Goal: Transaction & Acquisition: Download file/media

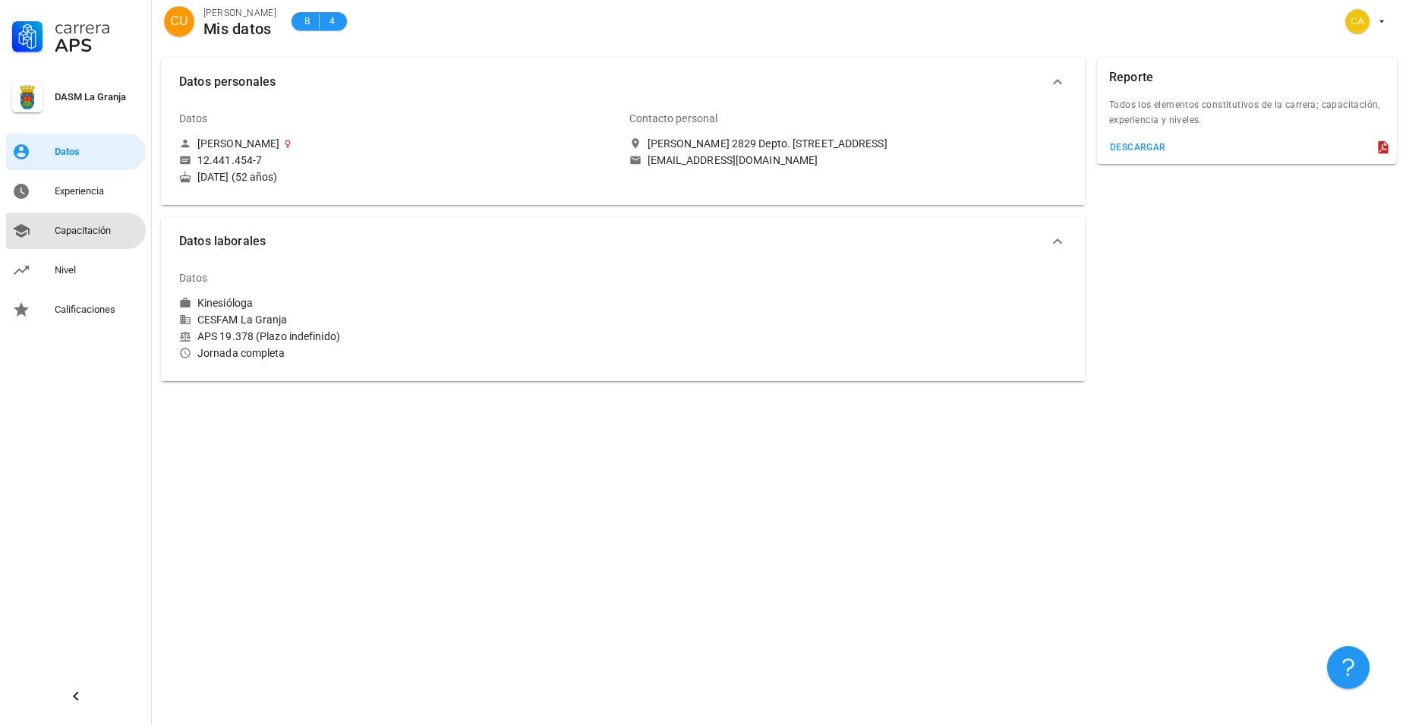
click at [77, 231] on div "Capacitación" at bounding box center [97, 231] width 85 height 12
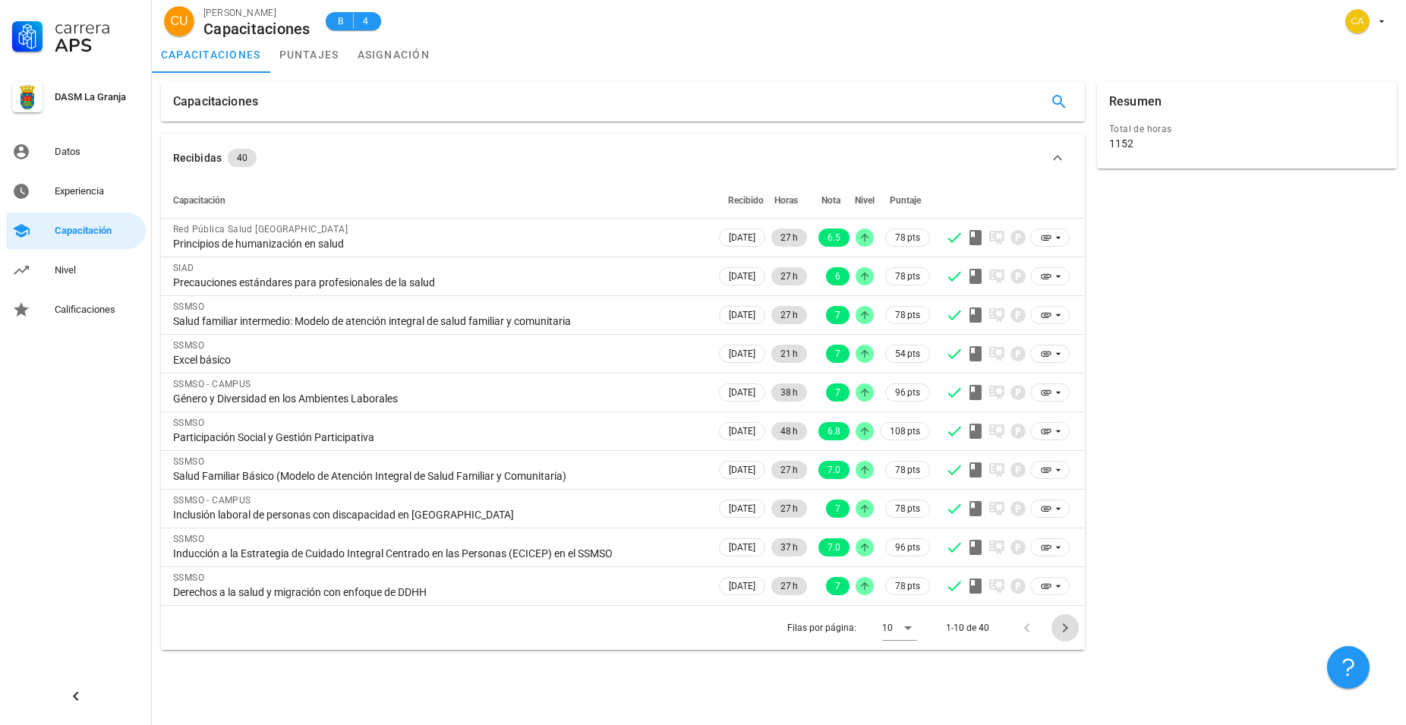
click at [1068, 630] on icon "Página siguiente" at bounding box center [1065, 628] width 18 height 18
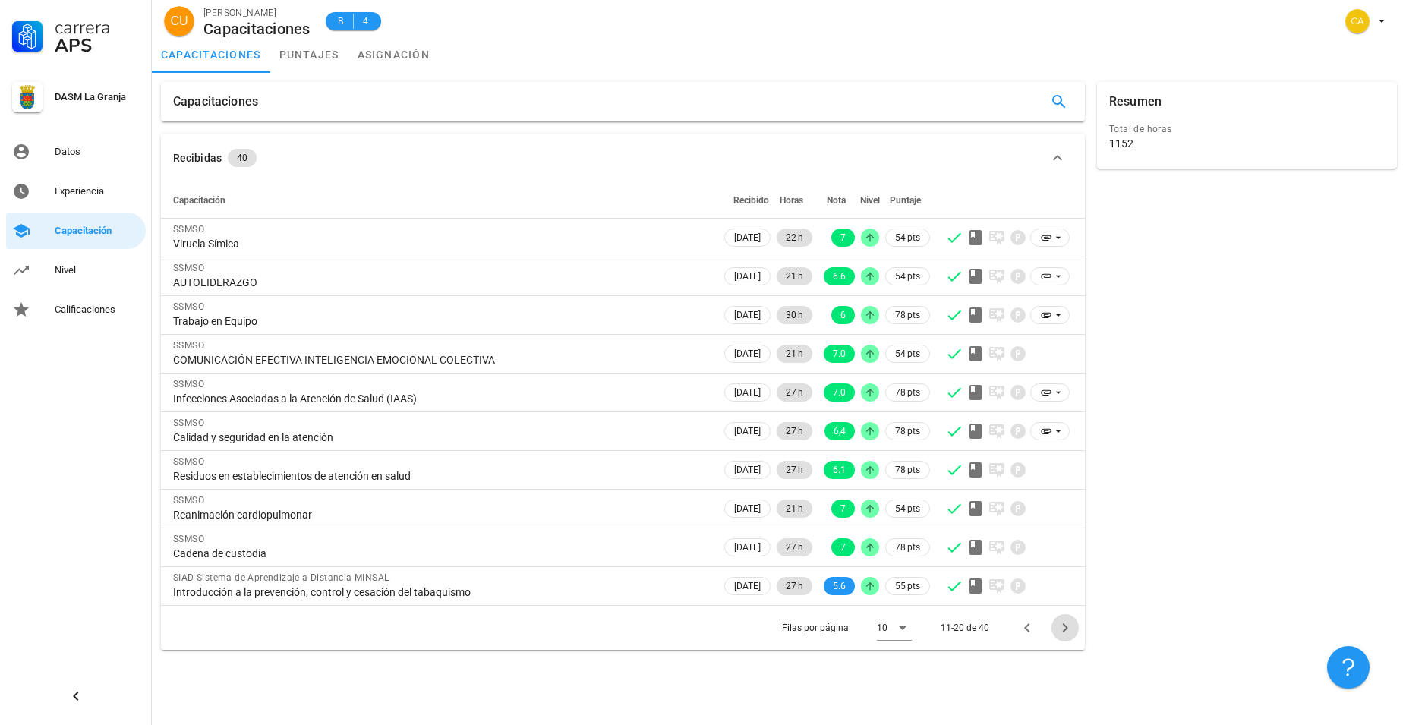
click at [1068, 630] on icon "Página siguiente" at bounding box center [1065, 628] width 18 height 18
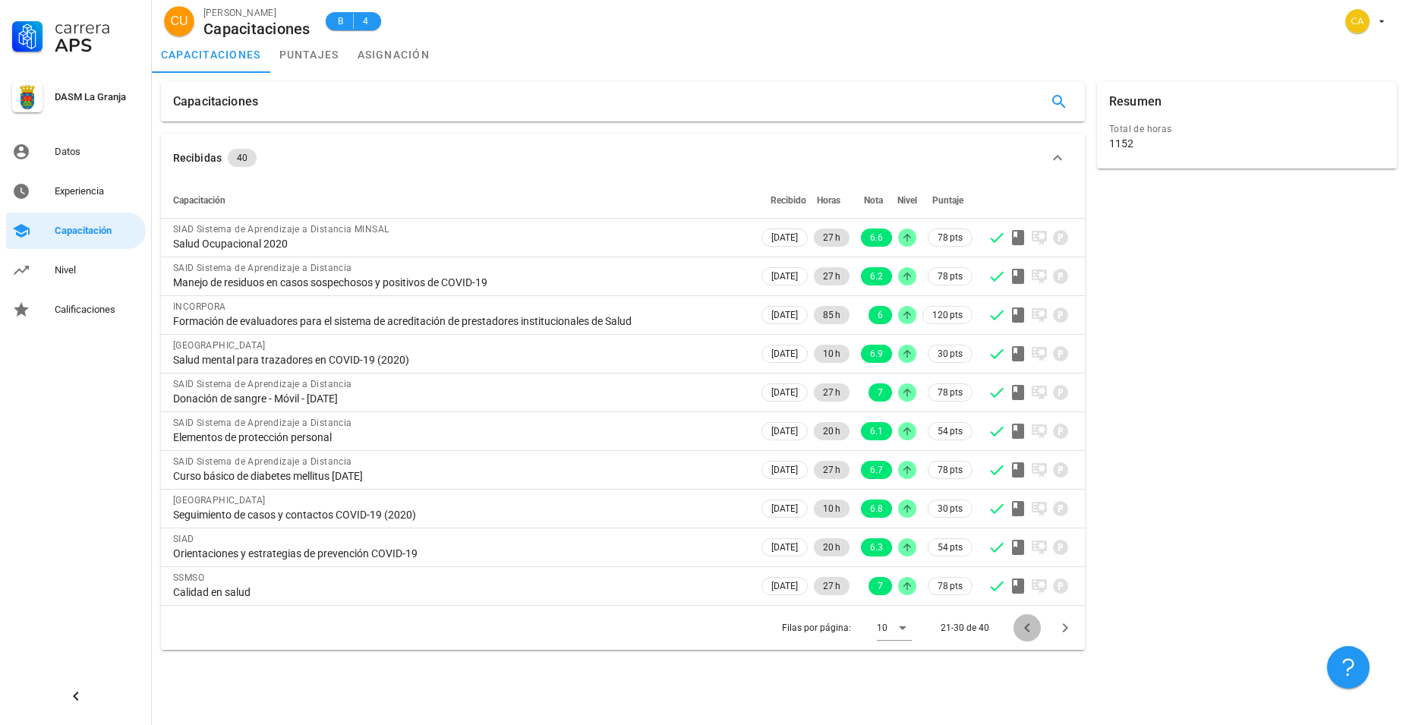
click at [1023, 626] on icon "Página anterior" at bounding box center [1027, 628] width 18 height 18
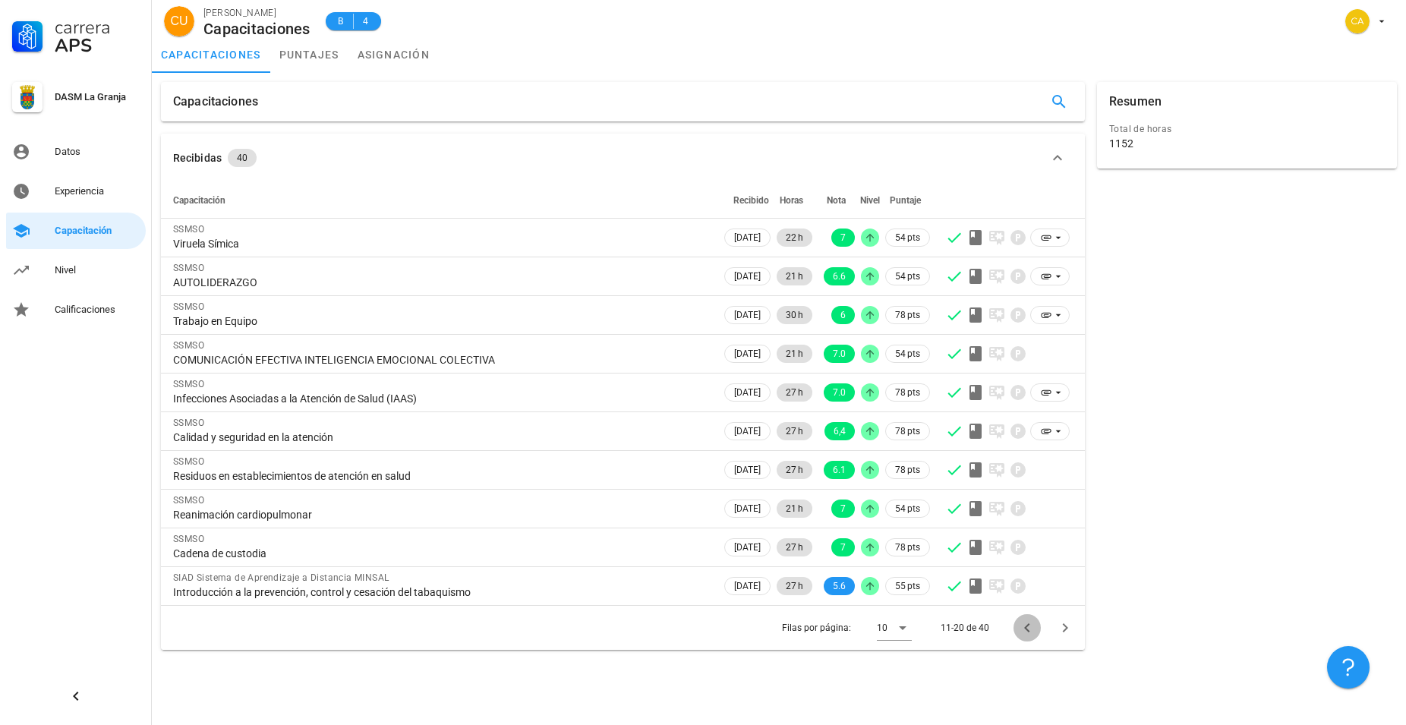
click at [1023, 626] on icon "Página anterior" at bounding box center [1027, 628] width 18 height 18
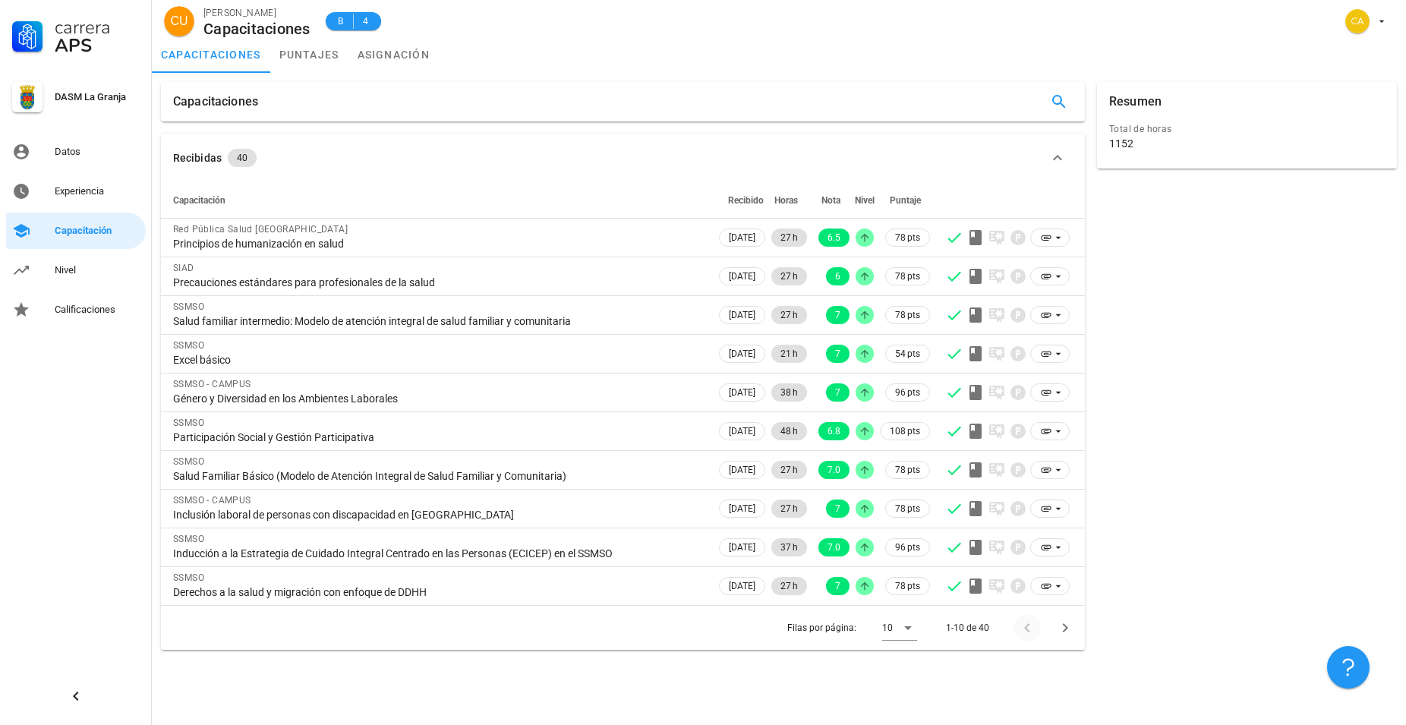
click at [1023, 626] on div at bounding box center [1030, 627] width 33 height 27
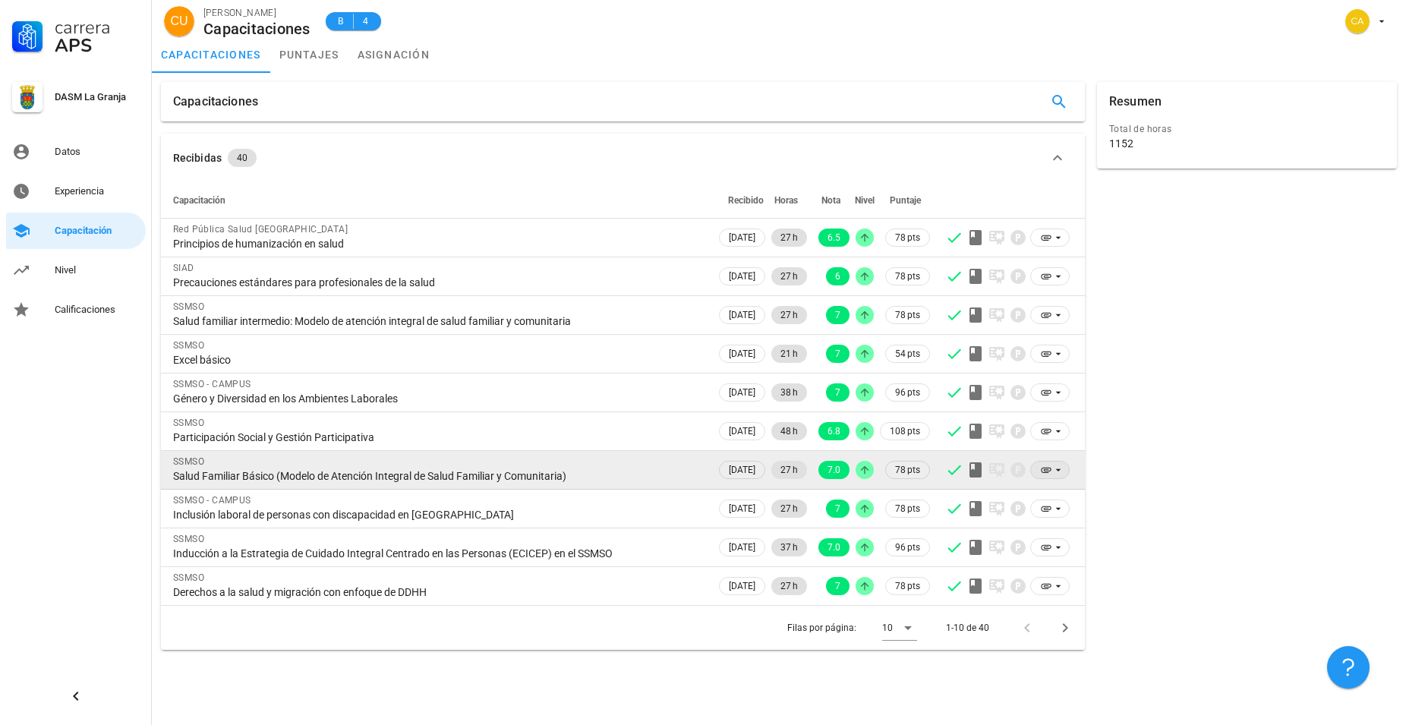
click at [1049, 468] on icon at bounding box center [1046, 470] width 10 height 5
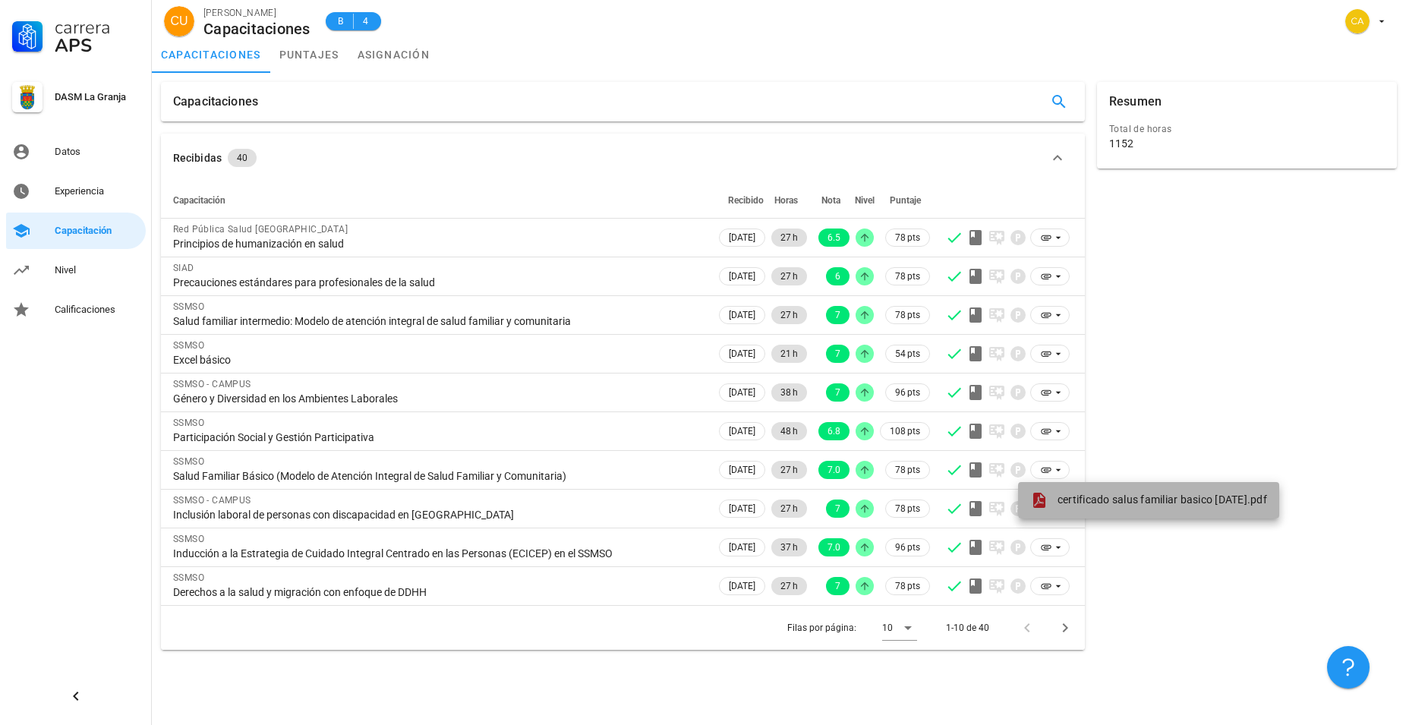
click at [1121, 500] on span "certificado salus familiar basico agosto 2024.pdf" at bounding box center [1163, 500] width 210 height 12
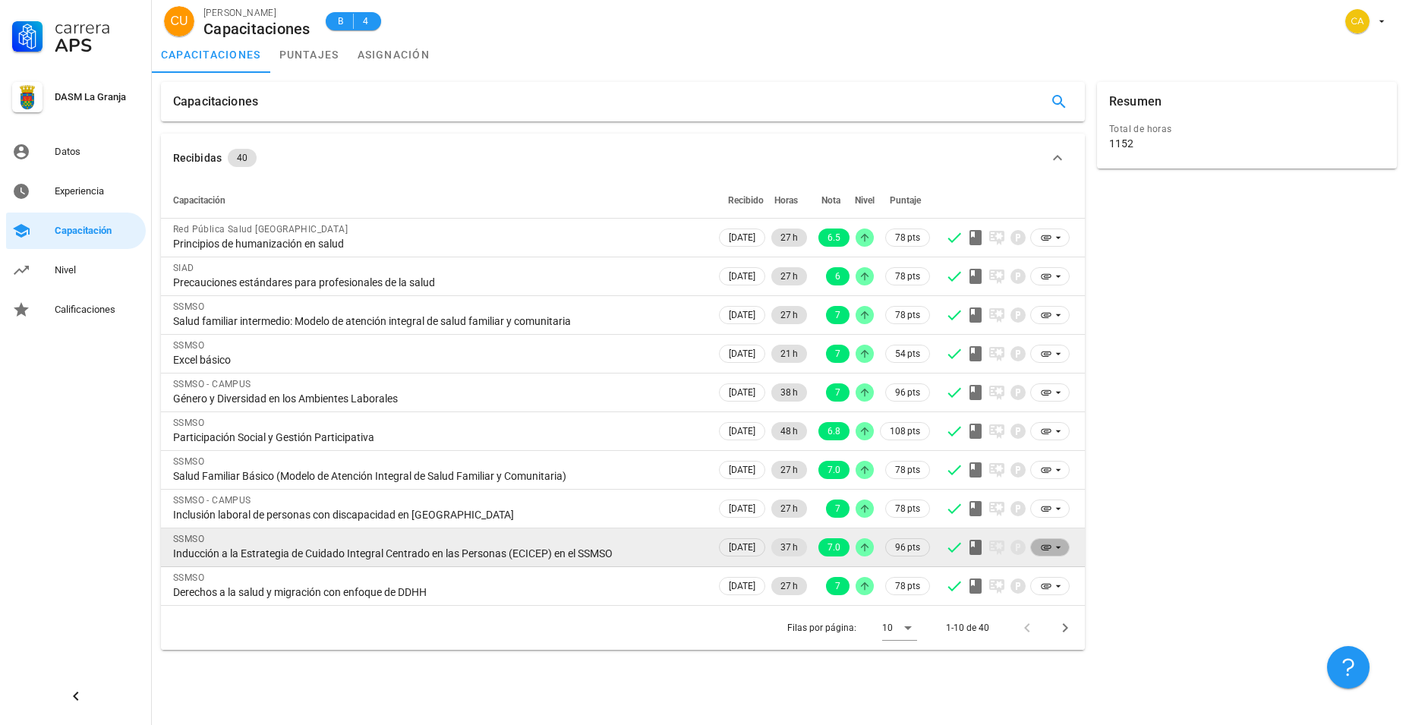
click at [1053, 544] on icon at bounding box center [1058, 547] width 12 height 12
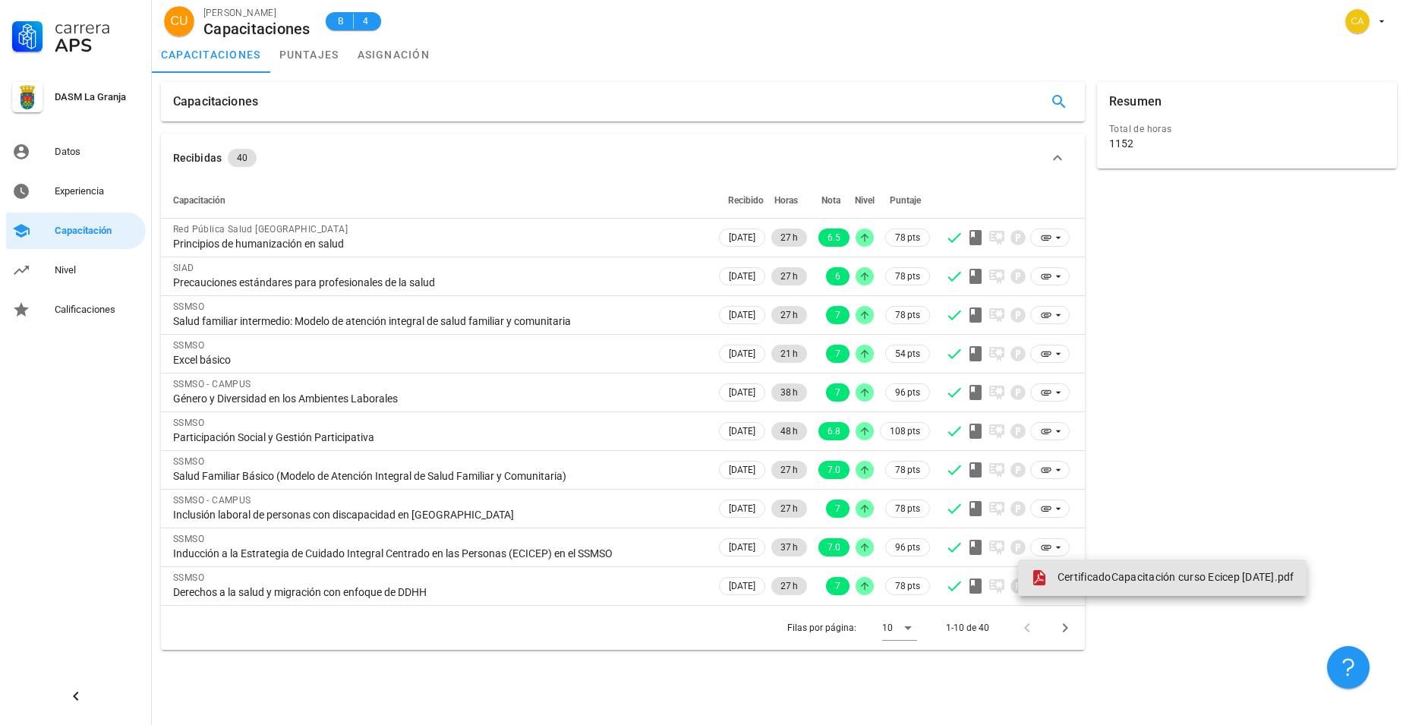
click at [1078, 578] on span "CertificadoCapacitación curso Ecicep Marzo 2024.pdf" at bounding box center [1176, 577] width 237 height 12
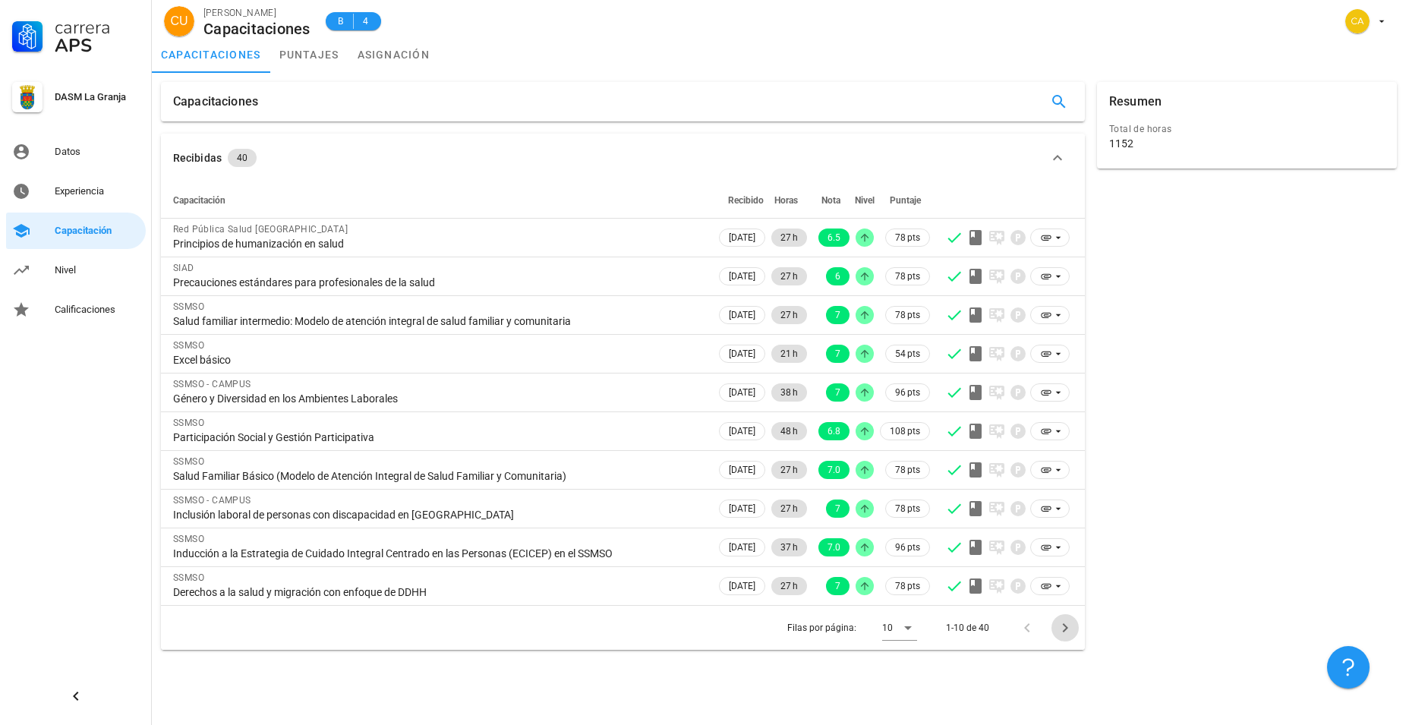
click at [1064, 629] on icon "Página siguiente" at bounding box center [1065, 628] width 18 height 18
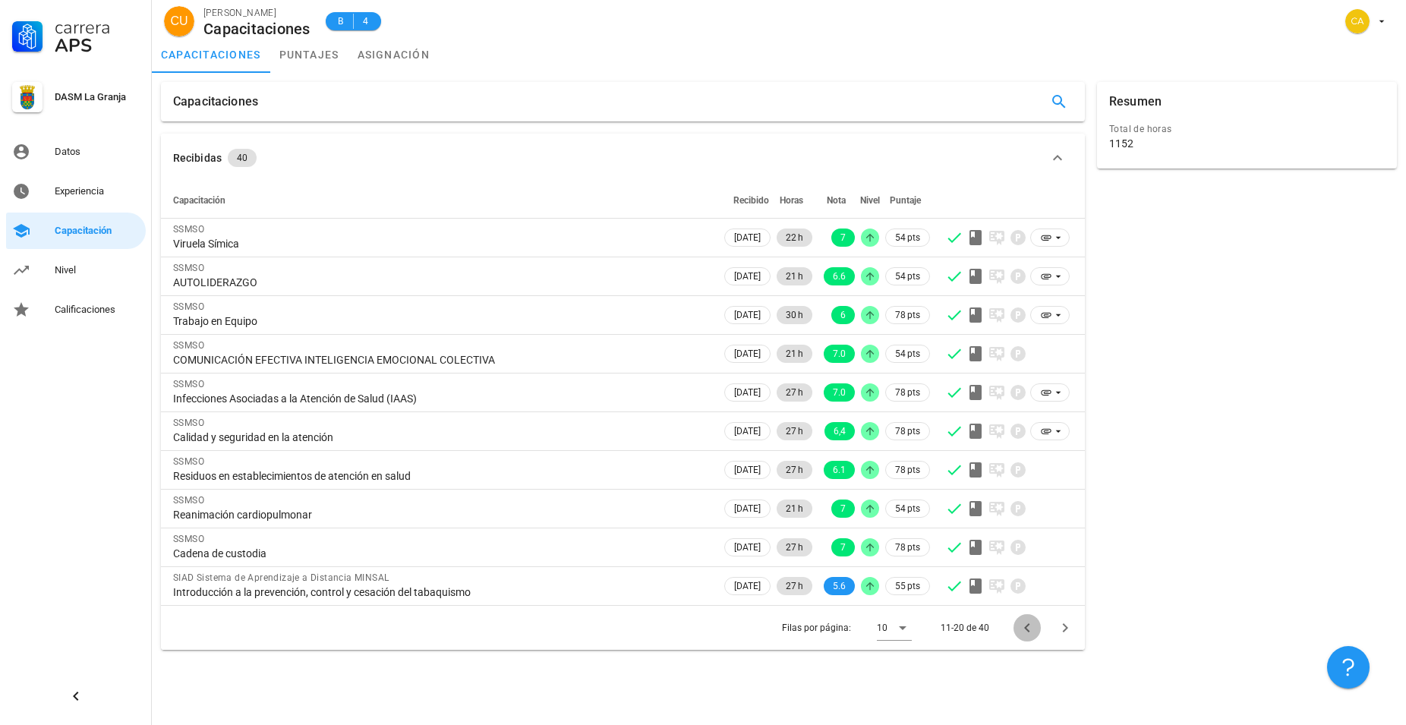
click at [1030, 629] on icon "Página anterior" at bounding box center [1027, 628] width 18 height 18
